Goal: Information Seeking & Learning: Learn about a topic

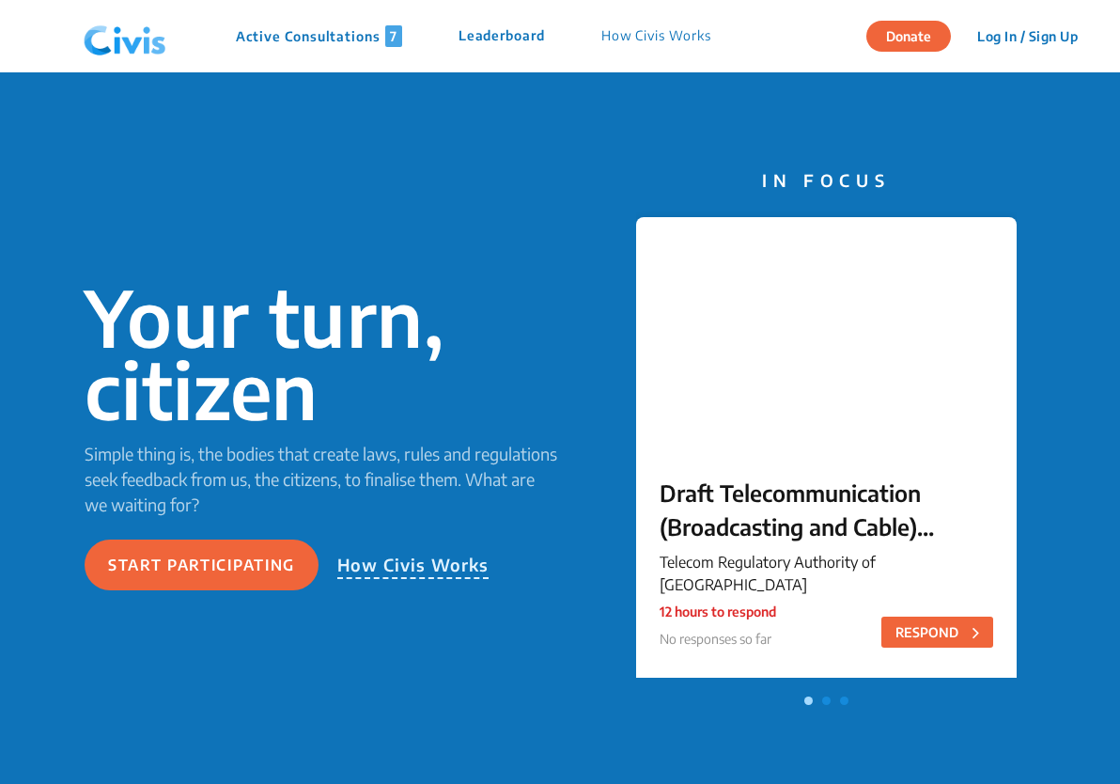
click at [768, 422] on div at bounding box center [826, 334] width 381 height 235
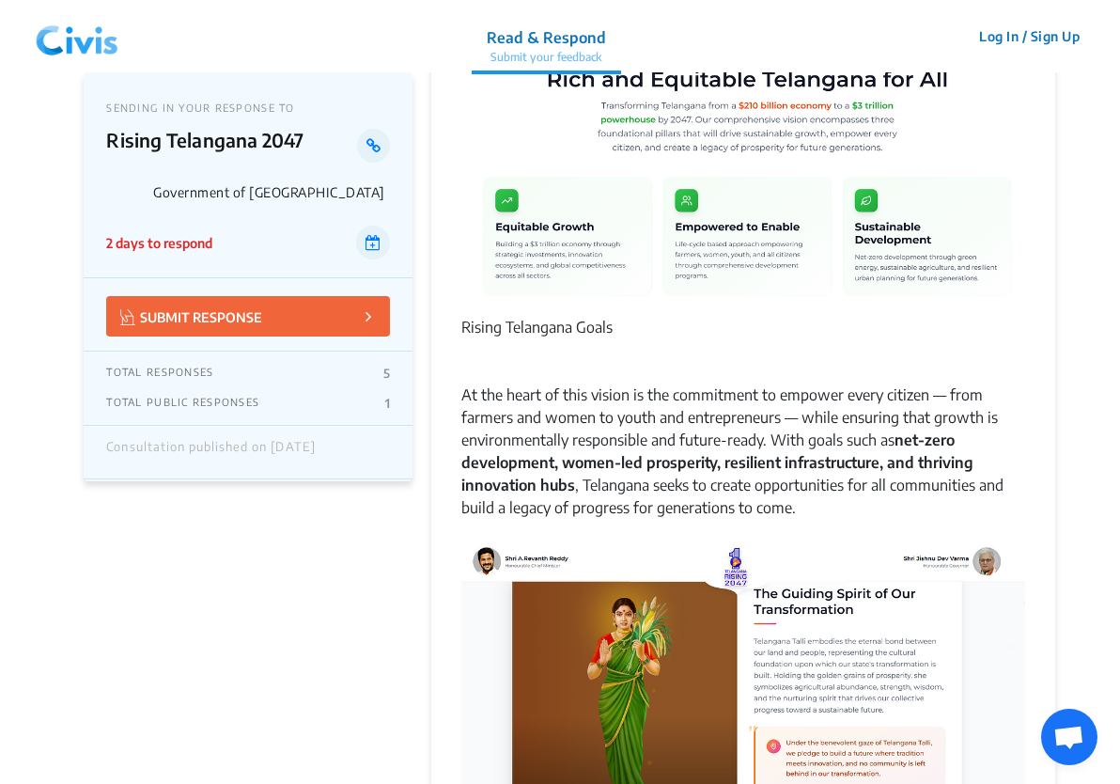
scroll to position [303, 0]
